Goal: Information Seeking & Learning: Learn about a topic

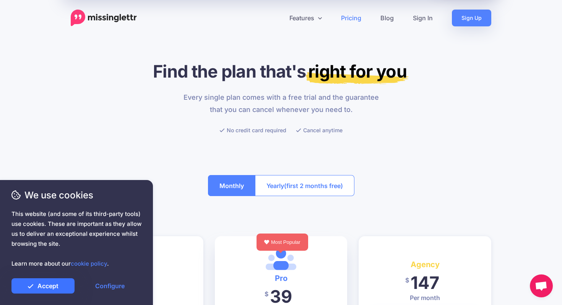
click at [63, 286] on link "Accept" at bounding box center [42, 285] width 63 height 15
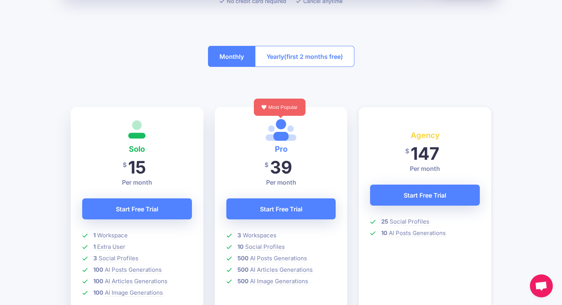
scroll to position [126, 0]
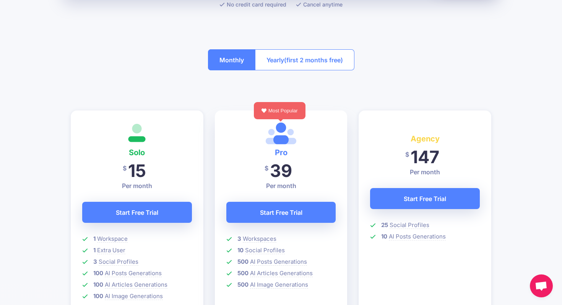
click at [273, 61] on button "Yearly (first 2 months free)" at bounding box center [304, 59] width 99 height 21
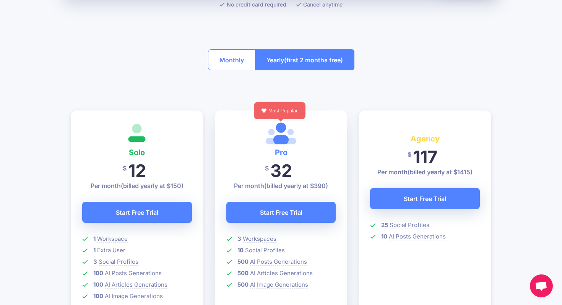
click at [240, 60] on button "Monthly" at bounding box center [231, 59] width 47 height 21
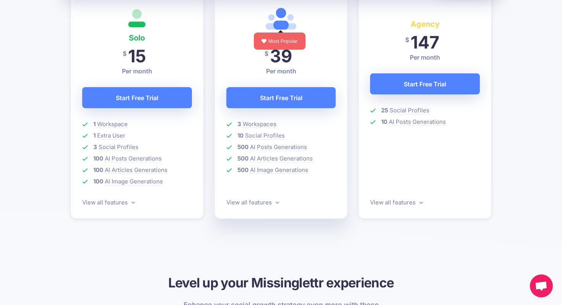
scroll to position [256, 0]
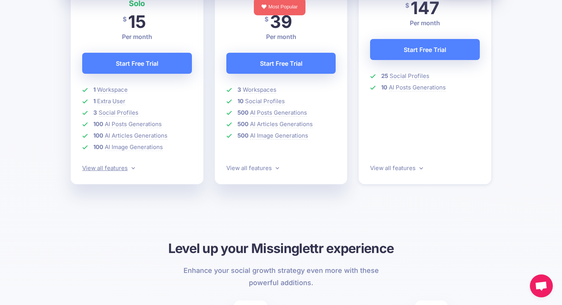
click at [84, 165] on link "View all features" at bounding box center [108, 167] width 53 height 7
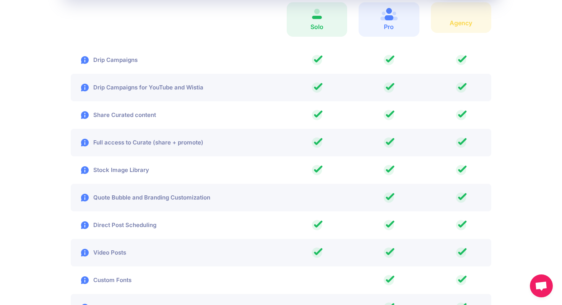
scroll to position [1151, 0]
click at [102, 150] on li "Full access to Curate (share + promote)" at bounding box center [281, 142] width 420 height 28
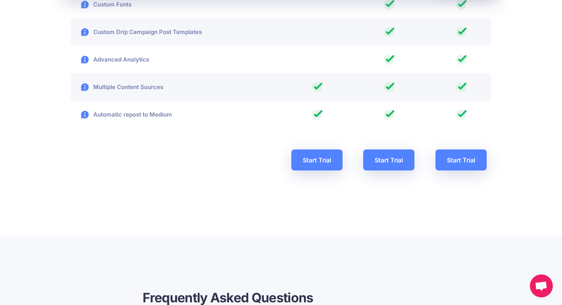
scroll to position [1828, 0]
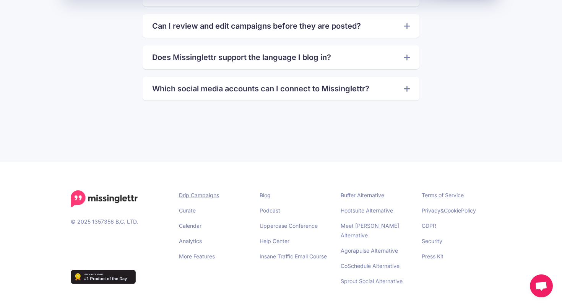
click at [205, 197] on link "Drip Campaigns" at bounding box center [199, 195] width 40 height 6
click at [188, 207] on link "Curate" at bounding box center [187, 210] width 17 height 6
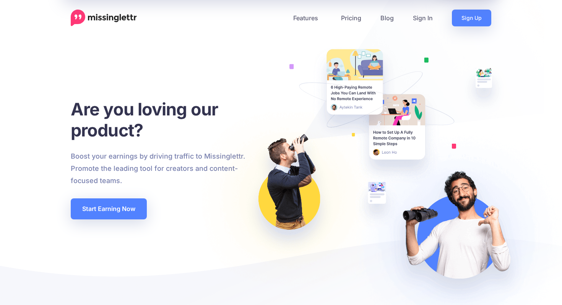
select select
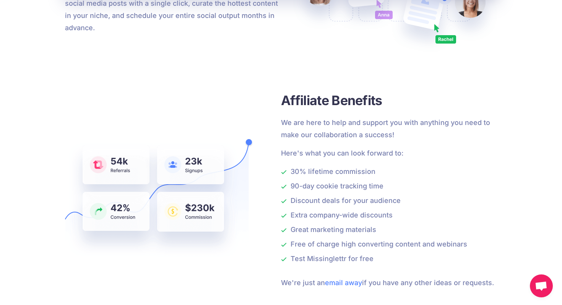
scroll to position [522, 0]
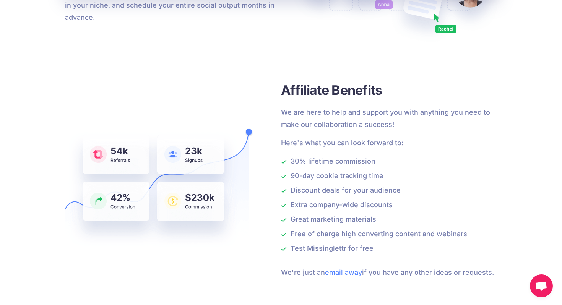
click at [334, 166] on li "30% lifetime commission" at bounding box center [389, 161] width 216 height 12
